Goal: Task Accomplishment & Management: Use online tool/utility

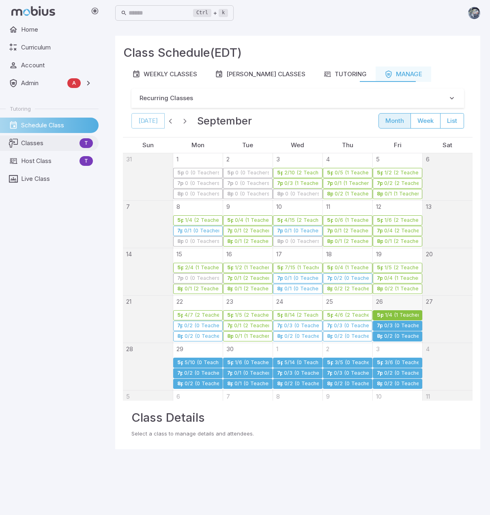
click at [41, 148] on link "Classes T" at bounding box center [49, 142] width 99 height 15
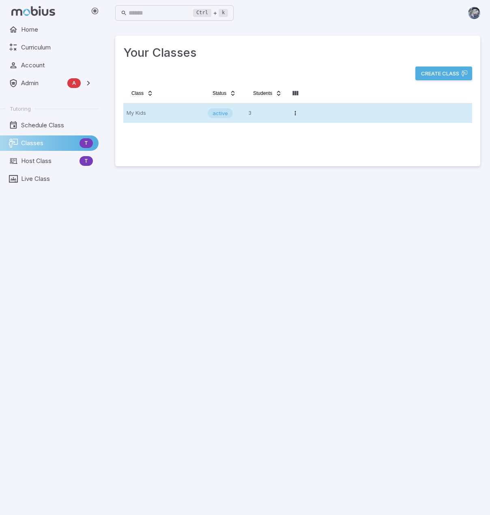
click at [180, 116] on p "My Kids" at bounding box center [164, 113] width 75 height 13
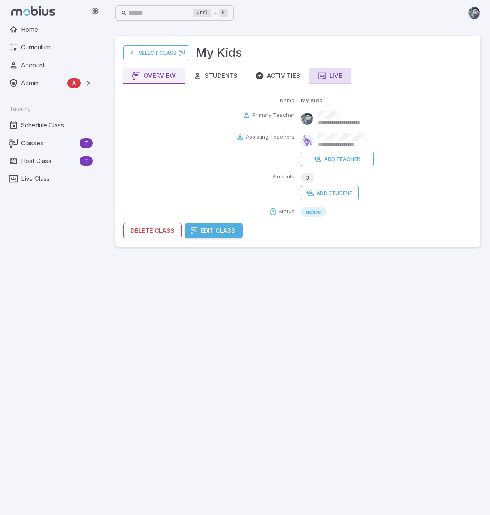
click at [338, 78] on div "Live" at bounding box center [330, 75] width 24 height 9
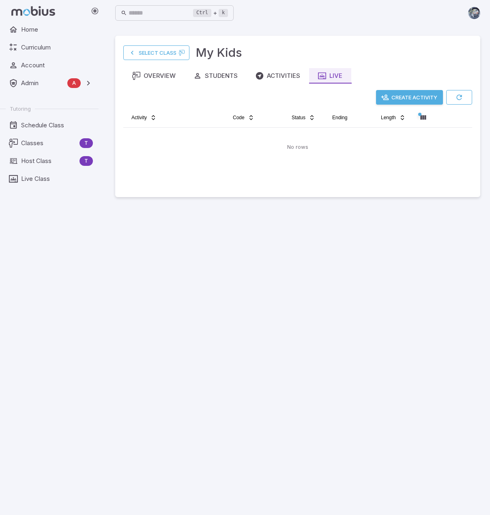
click at [413, 98] on button "Create Activity" at bounding box center [409, 97] width 67 height 15
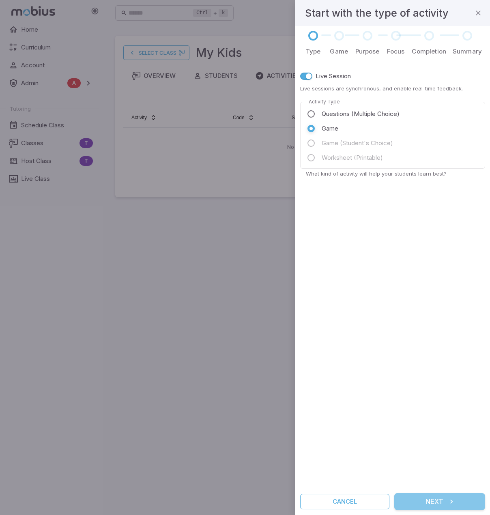
click at [444, 503] on button "Next" at bounding box center [439, 501] width 91 height 17
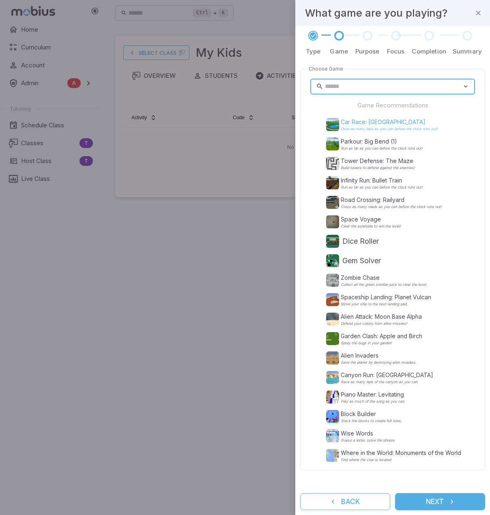
click at [360, 130] on p "Drive as many laps as you can before the clock runs out!" at bounding box center [389, 129] width 97 height 4
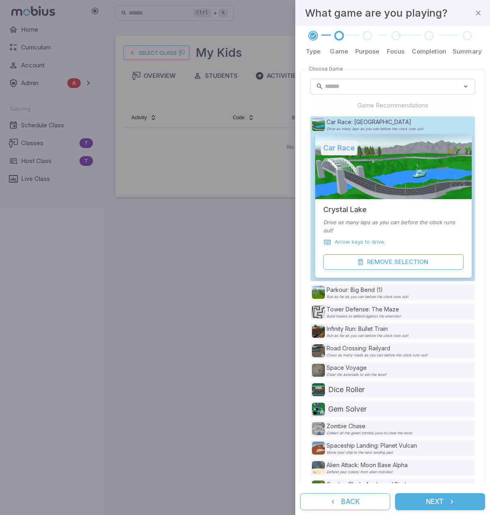
click at [457, 502] on button "Next" at bounding box center [440, 501] width 90 height 17
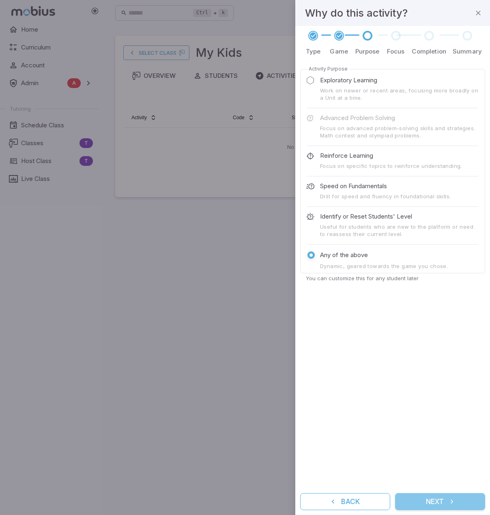
click at [457, 502] on button "Next" at bounding box center [440, 501] width 90 height 17
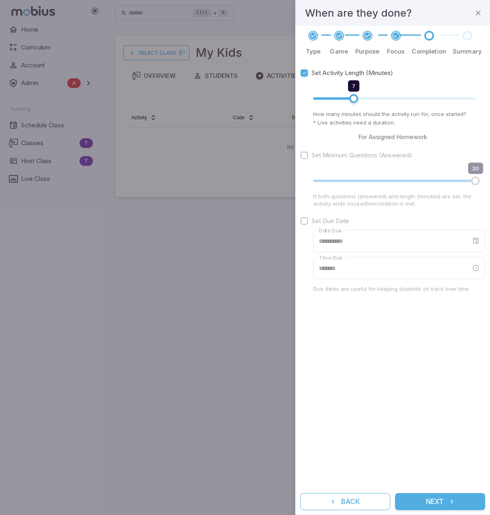
click at [457, 502] on button "Next" at bounding box center [440, 501] width 90 height 17
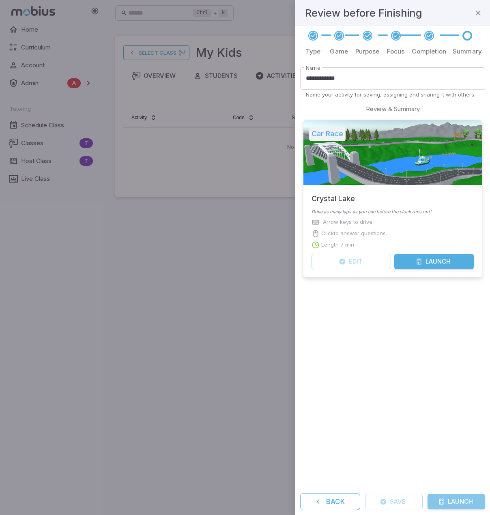
click at [457, 502] on button "Launch" at bounding box center [456, 501] width 58 height 15
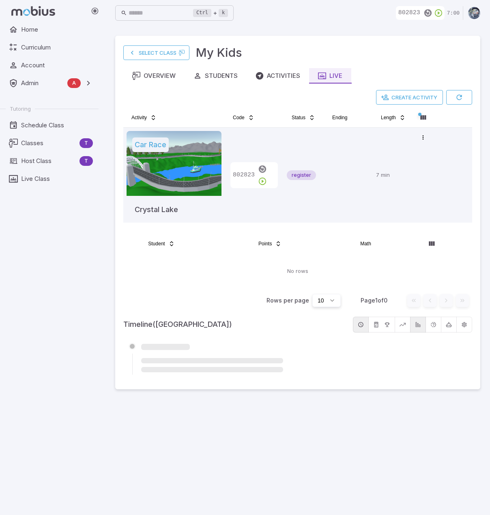
click at [231, 463] on main "Select Class My Kids Overview Students Activities Live Create Activity Activity…" at bounding box center [297, 270] width 384 height 489
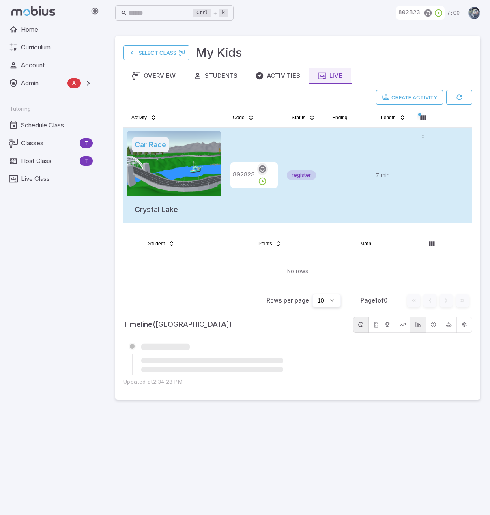
click at [260, 174] on icon "button" at bounding box center [262, 169] width 9 height 9
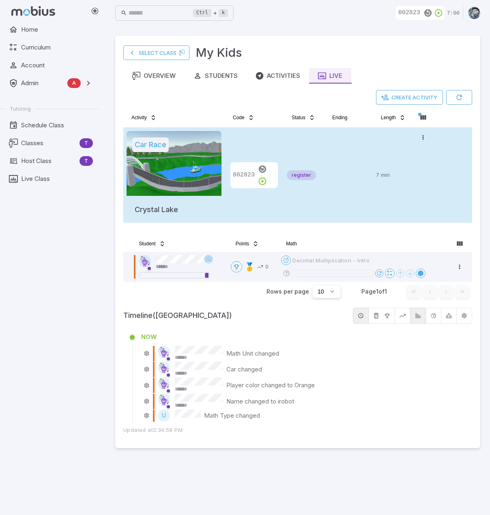
click at [267, 177] on icon "button" at bounding box center [262, 181] width 9 height 9
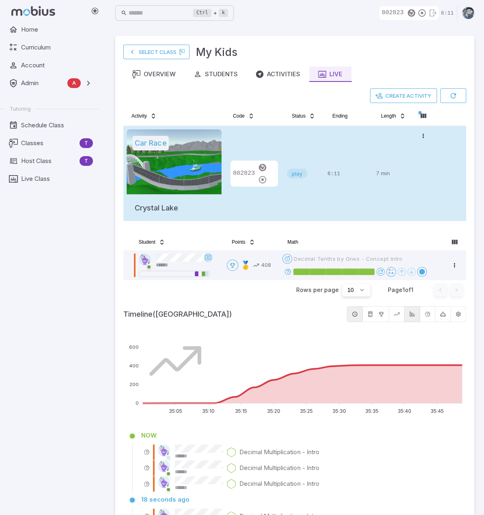
click at [102, 311] on div "Home Curriculum Account Admin A Accounts Finance Testing Tutoring Schedule Clas…" at bounding box center [52, 268] width 105 height 493
